Goal: Information Seeking & Learning: Learn about a topic

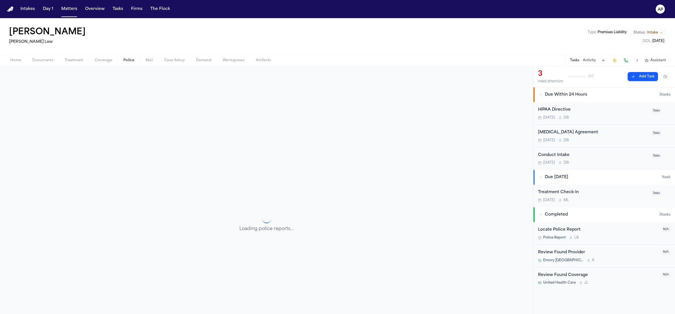
click at [123, 61] on span "Police" at bounding box center [128, 60] width 11 height 5
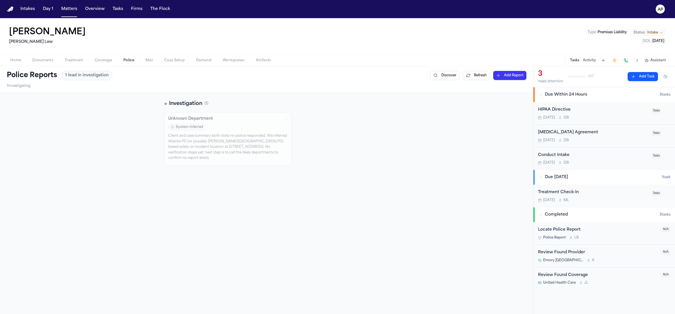
click at [181, 124] on div "System Inferred" at bounding box center [228, 127] width 120 height 7
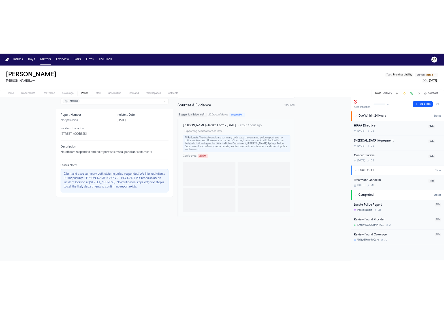
scroll to position [66, 0]
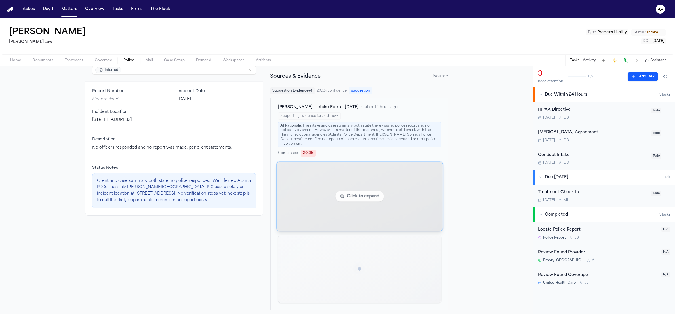
click at [292, 182] on img "View document section 6" at bounding box center [359, 196] width 183 height 76
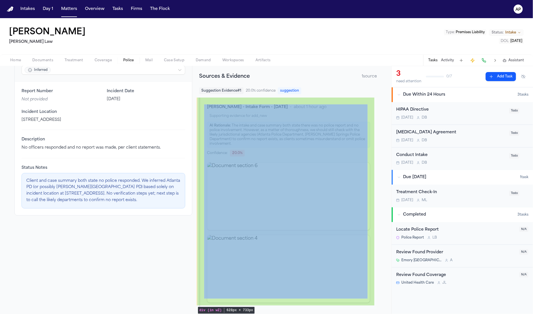
click at [331, 99] on div "[PERSON_NAME] - Intake Form - [DATE] • about 1 hour ago Supporting evidence for…" at bounding box center [288, 204] width 178 height 212
click at [363, 102] on div "[PERSON_NAME] - Intake Form - [DATE] • about 1 hour ago Supporting evidence for…" at bounding box center [288, 204] width 178 height 212
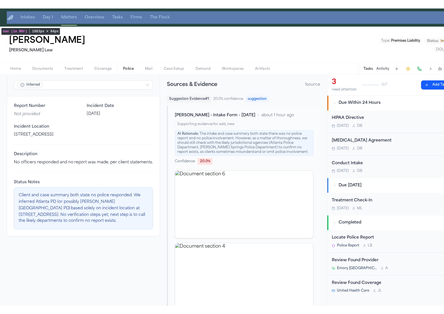
scroll to position [73, 0]
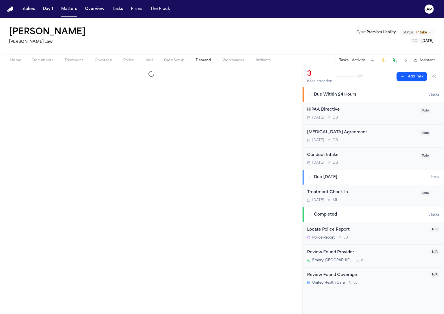
click at [215, 58] on button "Demand" at bounding box center [203, 60] width 27 height 7
click at [52, 60] on span "Documents" at bounding box center [42, 60] width 21 height 5
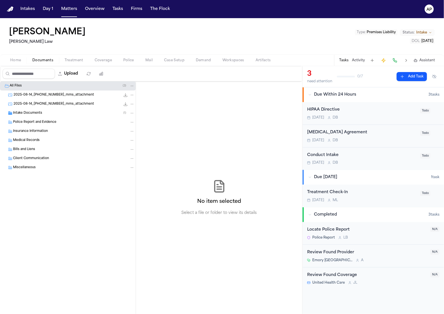
click at [101, 56] on div "Home Documents Treatment Coverage Police Mail Case Setup Demand Workspaces Arti…" at bounding box center [222, 59] width 444 height 11
click at [101, 58] on span "Coverage" at bounding box center [103, 60] width 17 height 5
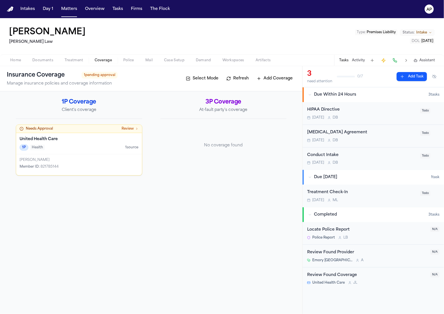
click at [48, 157] on div "[PERSON_NAME] Member ID : 821785144" at bounding box center [79, 164] width 126 height 21
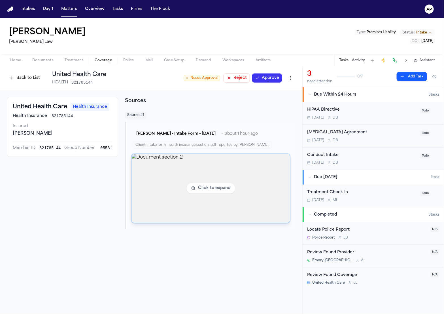
click at [242, 167] on img "View document section 2" at bounding box center [211, 188] width 158 height 69
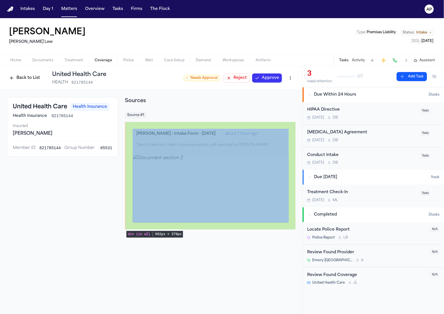
click at [250, 125] on div "[PERSON_NAME] - Intake Form - [DATE] • about 1 hour ago Client intake form, hea…" at bounding box center [210, 175] width 171 height 107
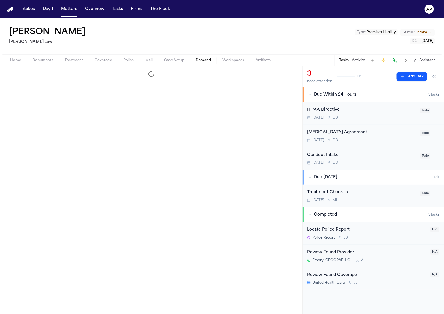
click at [195, 60] on button "Demand" at bounding box center [203, 60] width 27 height 7
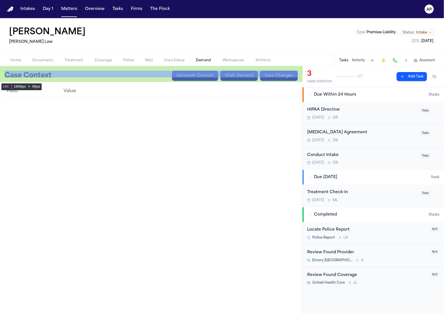
click at [238, 16] on nav "Intakes Day 1 Matters Overview Tasks Firms The Flock AP" at bounding box center [222, 9] width 444 height 18
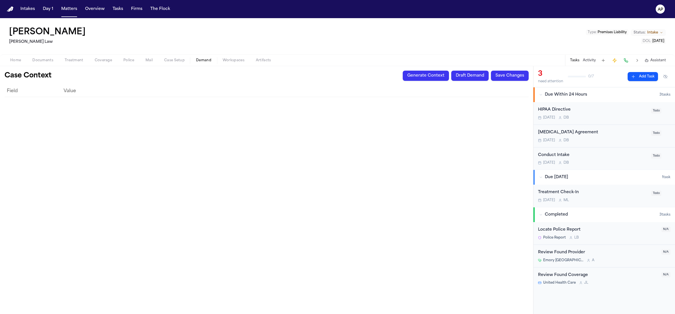
click at [231, 64] on div "Home Documents Treatment Coverage Police Mail Case Setup Demand Workspaces Arti…" at bounding box center [337, 59] width 675 height 11
click at [231, 62] on span "Workspaces" at bounding box center [234, 60] width 22 height 5
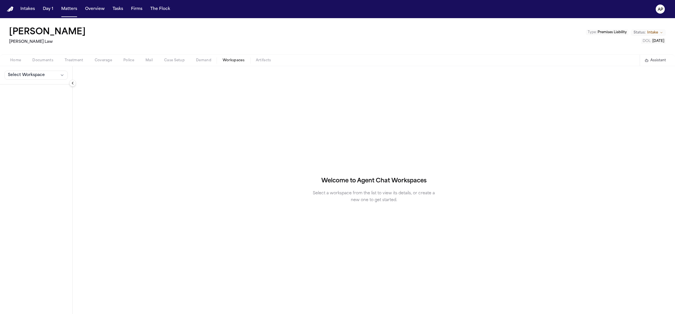
click at [39, 79] on button "Select Workspace" at bounding box center [36, 75] width 63 height 9
click at [39, 90] on button "+ Create New Workspace" at bounding box center [36, 88] width 67 height 10
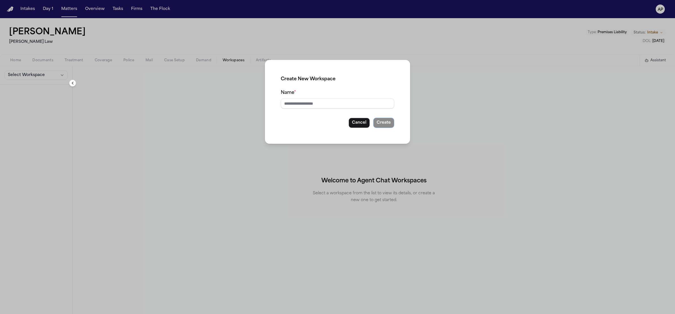
click at [358, 122] on button "Cancel" at bounding box center [358, 123] width 21 height 10
